Goal: Information Seeking & Learning: Learn about a topic

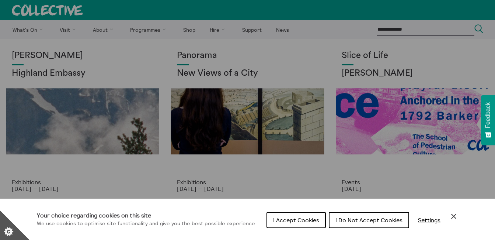
drag, startPoint x: 0, startPoint y: 0, endPoint x: 310, endPoint y: 224, distance: 382.8
click at [310, 224] on button "I Accept Cookies" at bounding box center [296, 220] width 59 height 16
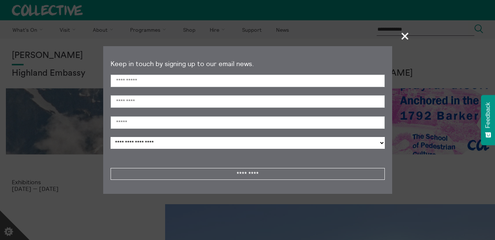
click at [403, 38] on span "+" at bounding box center [406, 36] width 22 height 22
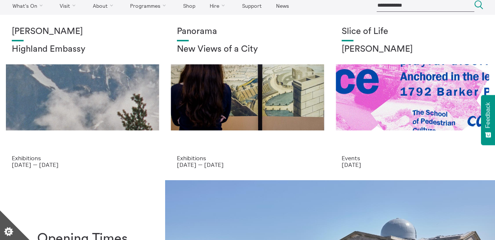
scroll to position [23, 0]
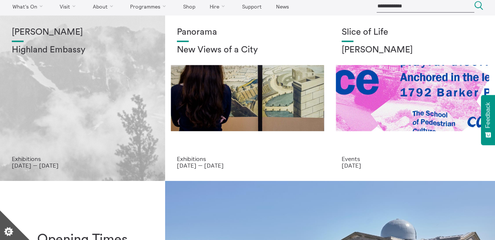
click at [89, 135] on div "Shen Xin Highland Embassy" at bounding box center [83, 91] width 142 height 128
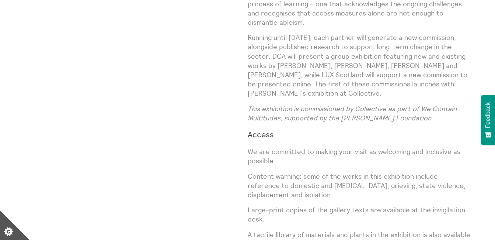
scroll to position [841, 0]
